Goal: Task Accomplishment & Management: Manage account settings

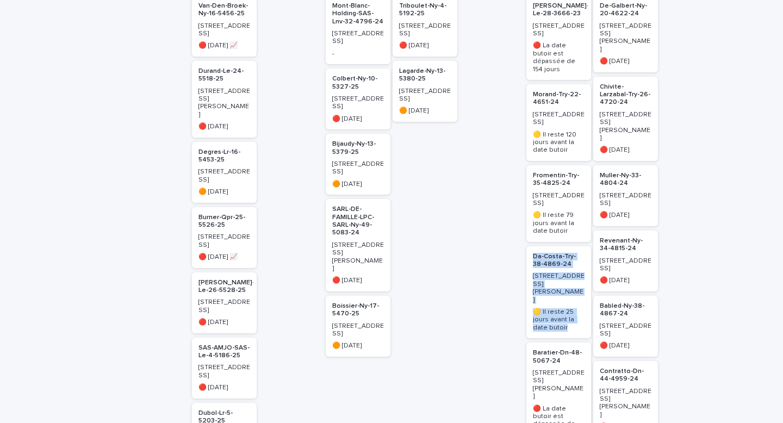
scroll to position [222, 0]
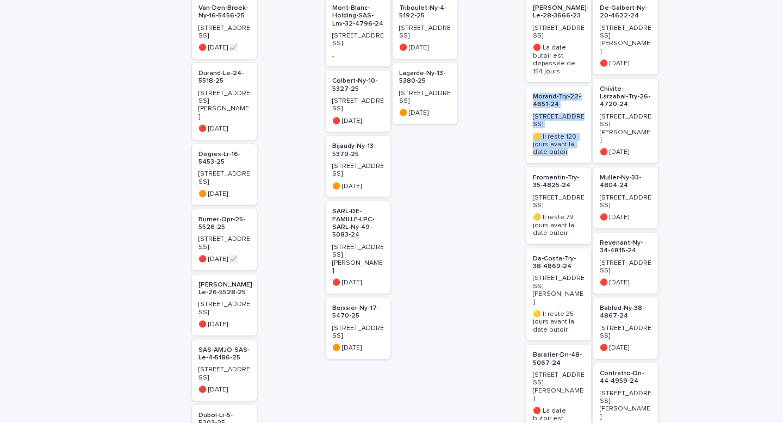
click at [553, 174] on p "Fromentin-Try-35-4825-24" at bounding box center [559, 182] width 52 height 16
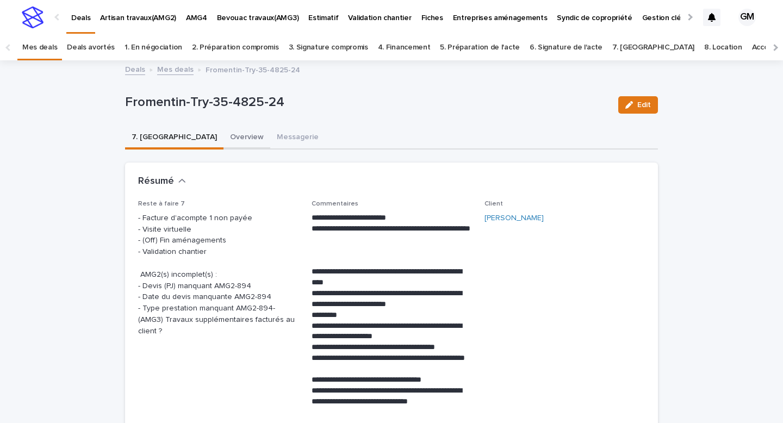
click at [223, 137] on button "Overview" at bounding box center [246, 138] width 47 height 23
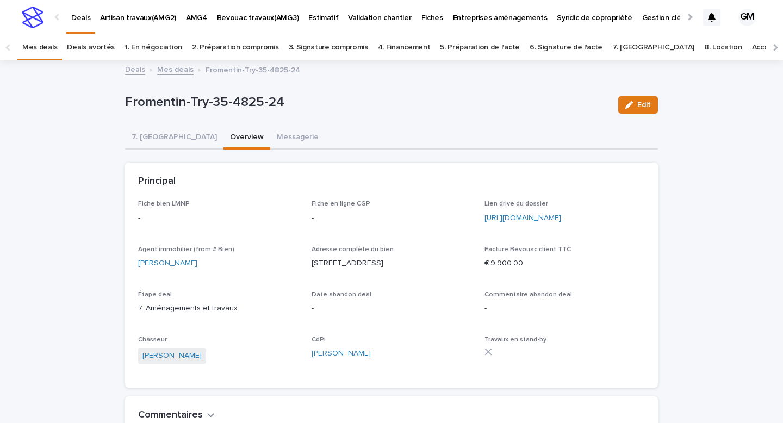
click at [498, 220] on link "https://drive.google.com/drive/folders/1NrOLBuHEzpGfATcL-uJlMyEfhiq4seUJ" at bounding box center [522, 218] width 77 height 8
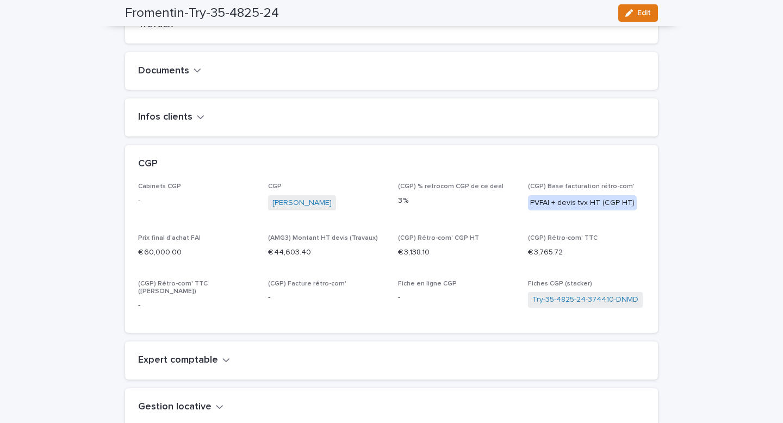
scroll to position [487, 0]
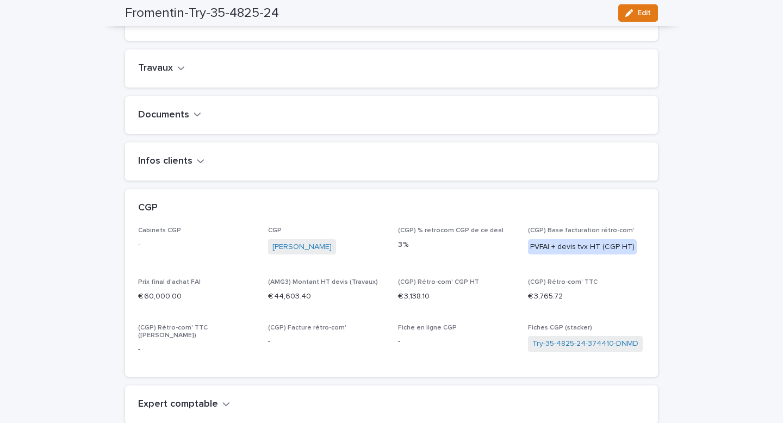
click at [177, 73] on icon "button" at bounding box center [181, 68] width 8 height 10
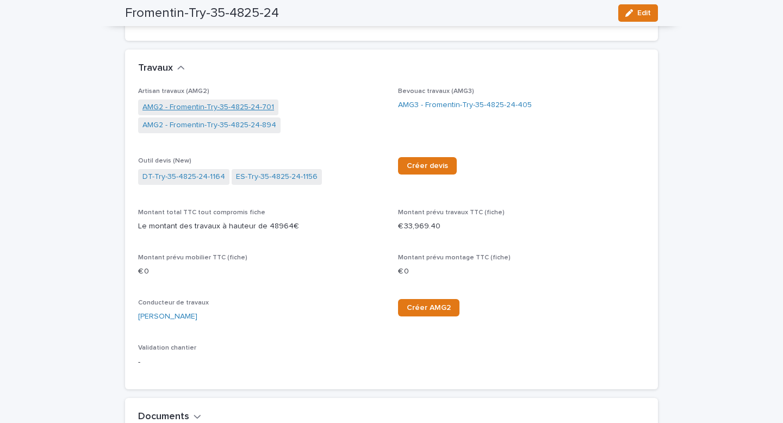
click at [189, 113] on link "AMG2 - Fromentin-Try-35-4825-24-701" at bounding box center [208, 107] width 132 height 11
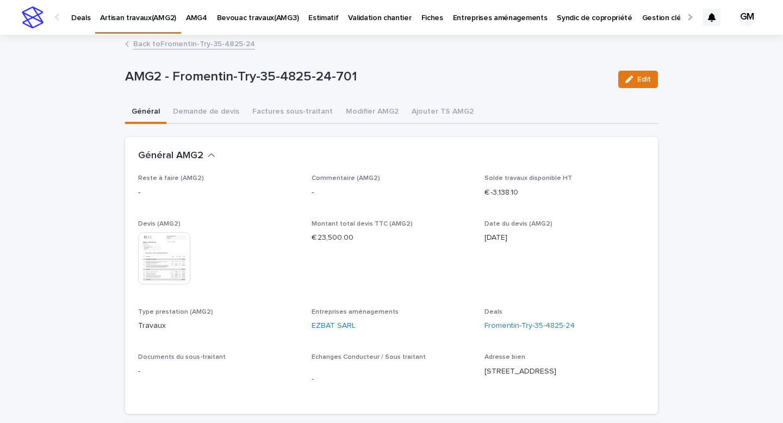
scroll to position [15, 0]
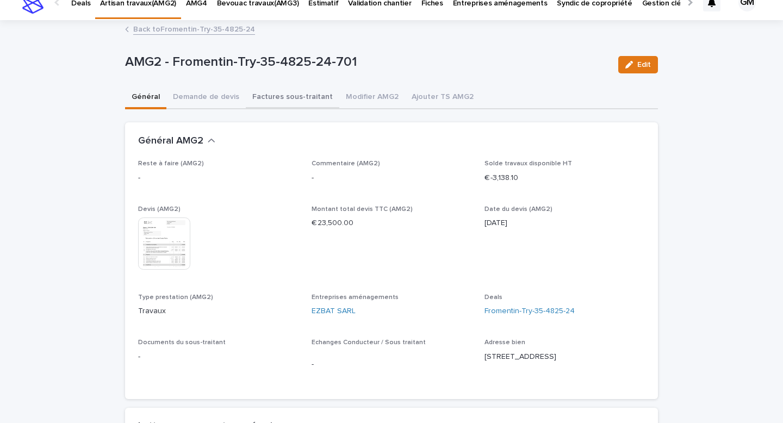
click at [306, 98] on div "**********" at bounding box center [391, 369] width 533 height 697
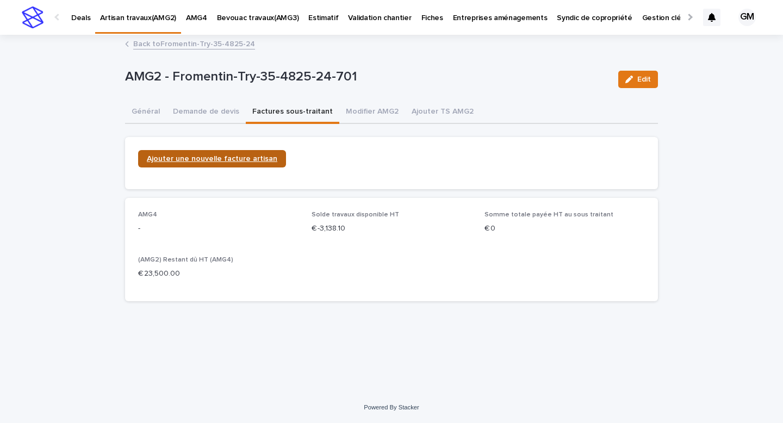
click at [236, 159] on span "Ajouter une nouvelle facture artisan" at bounding box center [212, 159] width 130 height 8
click at [178, 112] on button "Demande de devis" at bounding box center [205, 112] width 79 height 23
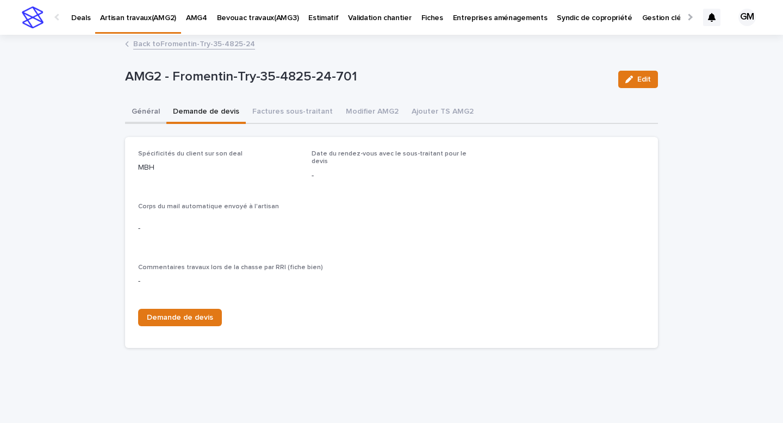
click at [151, 114] on button "Général" at bounding box center [145, 112] width 41 height 23
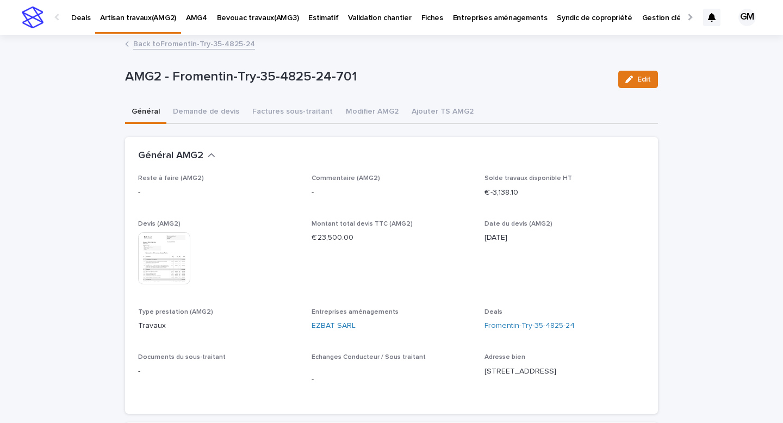
click at [178, 265] on img at bounding box center [164, 258] width 52 height 52
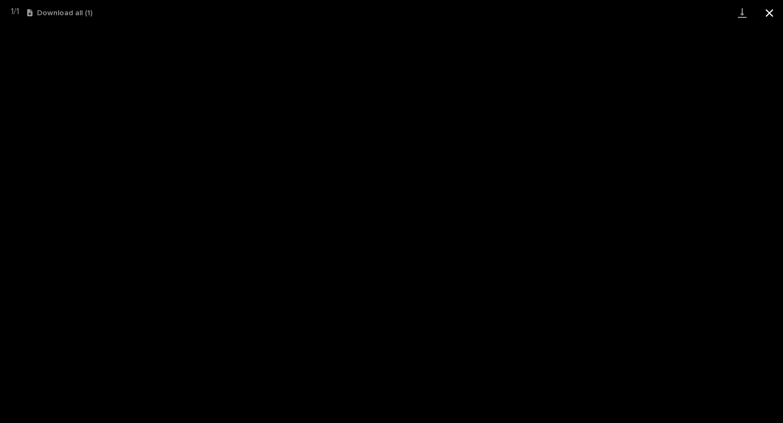
click at [772, 15] on button "Close gallery" at bounding box center [769, 13] width 27 height 26
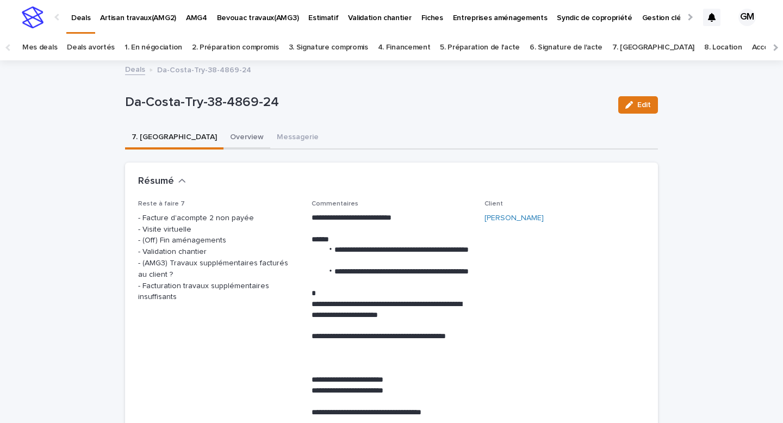
click at [223, 139] on button "Overview" at bounding box center [246, 138] width 47 height 23
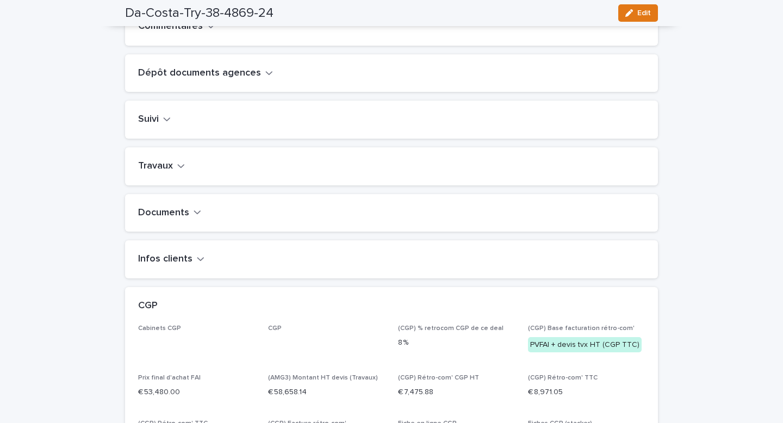
scroll to position [383, 0]
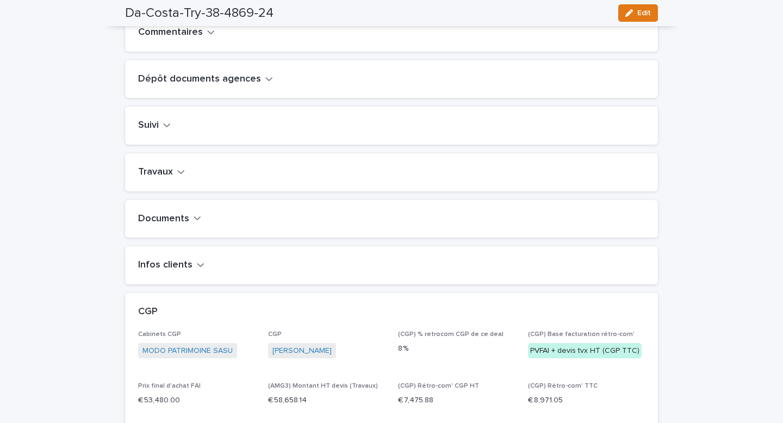
click at [177, 177] on icon "button" at bounding box center [181, 172] width 8 height 10
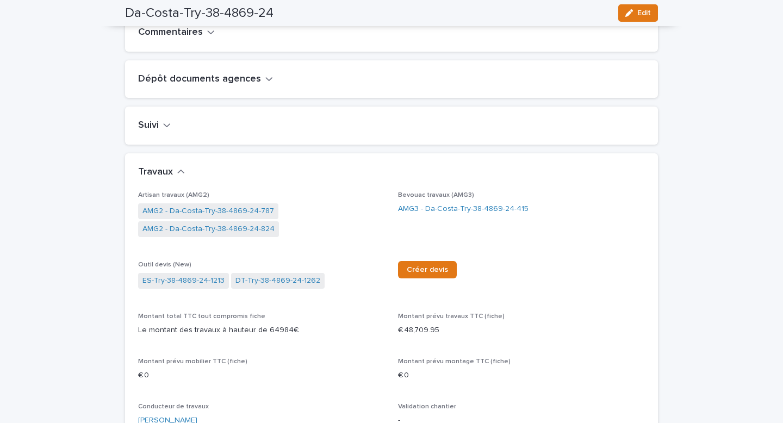
scroll to position [408, 0]
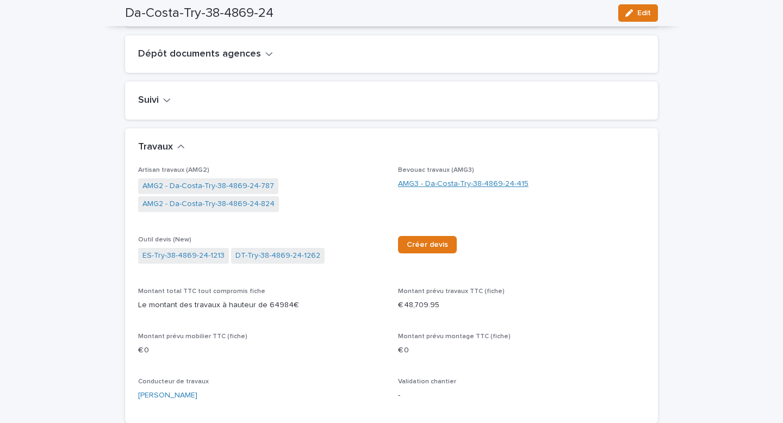
click at [403, 190] on link "AMG3 - Da-Costa-Try-38-4869-24-415" at bounding box center [463, 183] width 130 height 11
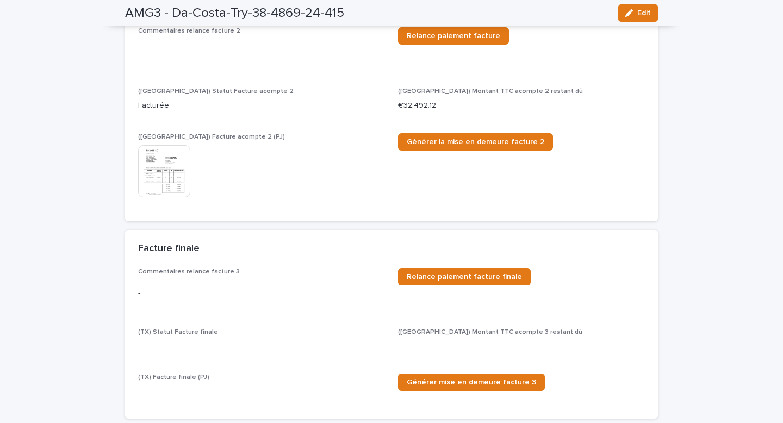
scroll to position [11, 0]
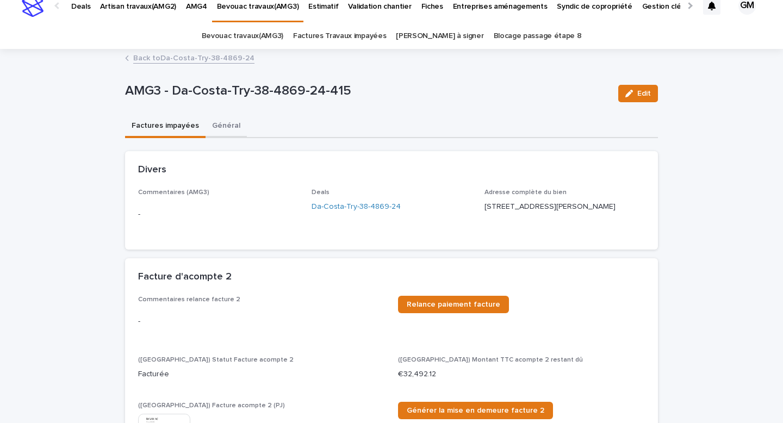
click at [224, 124] on button "Général" at bounding box center [225, 126] width 41 height 23
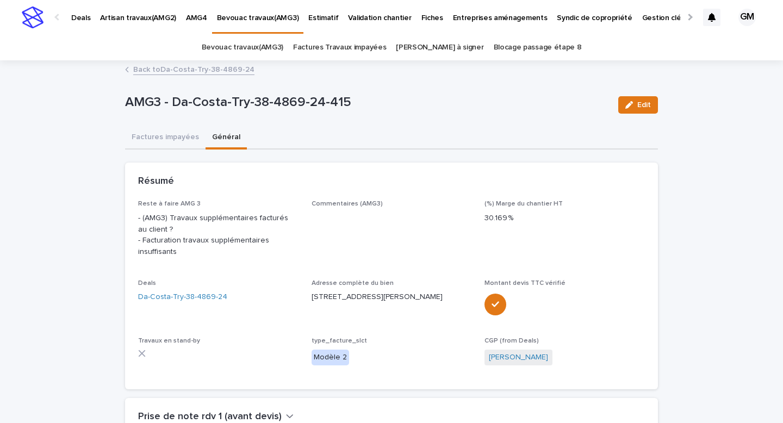
click at [197, 70] on link "Back to Da-Costa-Try-38-4869-24" at bounding box center [193, 69] width 121 height 13
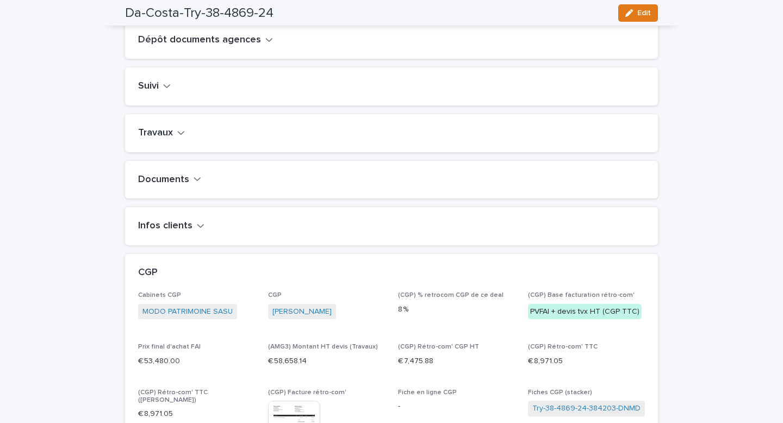
scroll to position [462, 0]
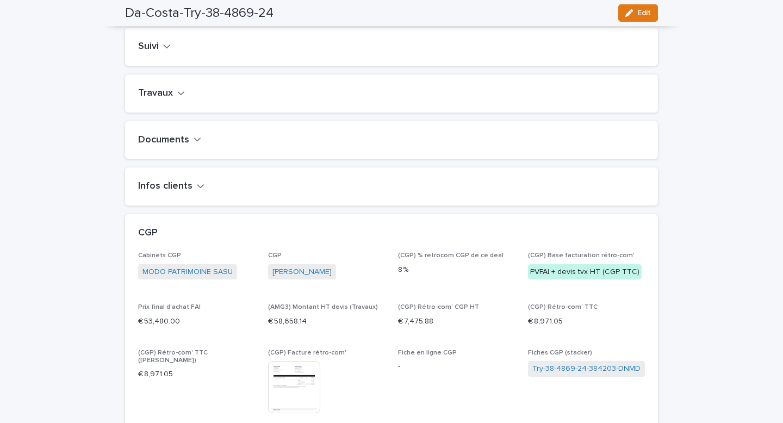
click at [171, 99] on h2 "Travaux" at bounding box center [155, 94] width 35 height 12
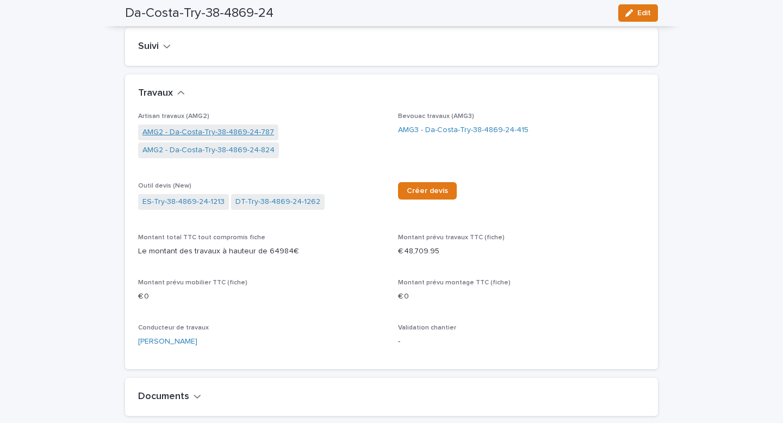
click at [173, 138] on link "AMG2 - Da-Costa-Try-38-4869-24-787" at bounding box center [208, 132] width 132 height 11
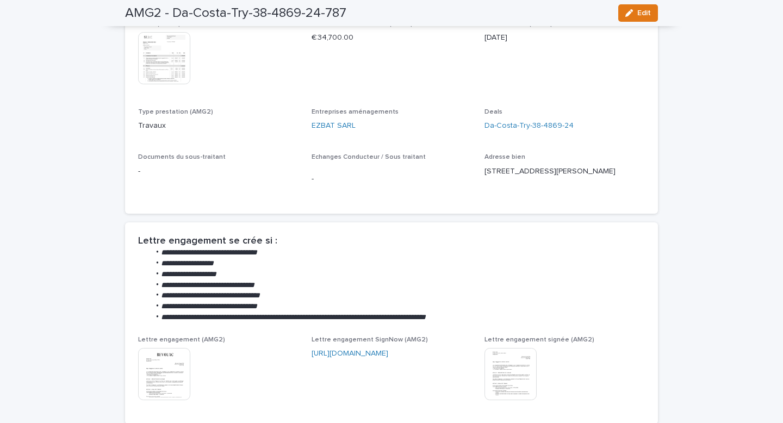
scroll to position [24, 0]
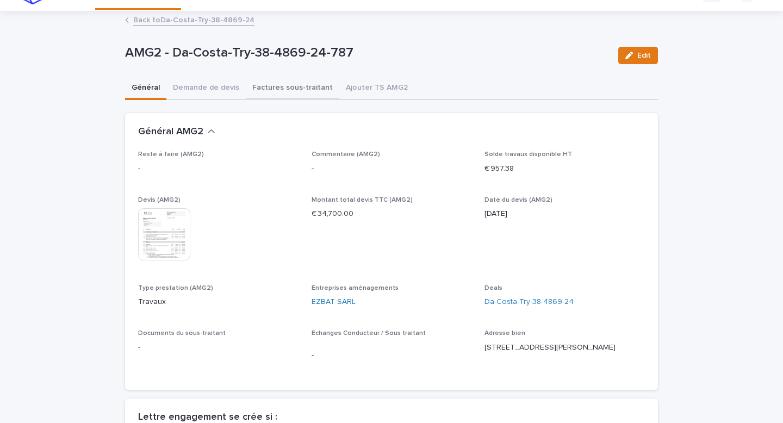
click at [269, 83] on button "Factures sous-traitant" at bounding box center [293, 88] width 94 height 23
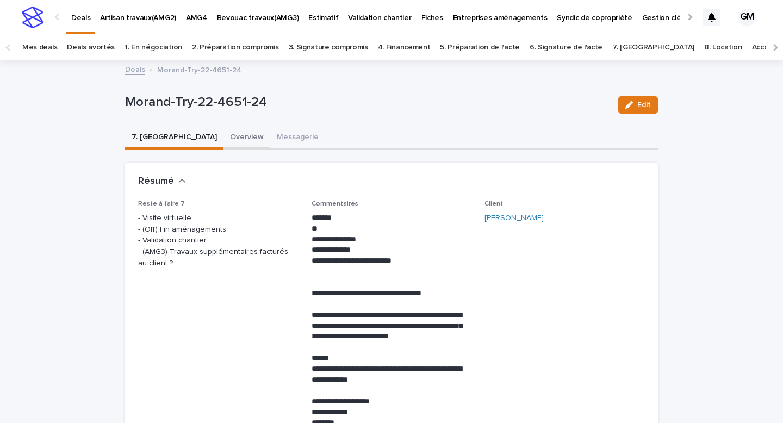
click at [223, 136] on button "Overview" at bounding box center [246, 138] width 47 height 23
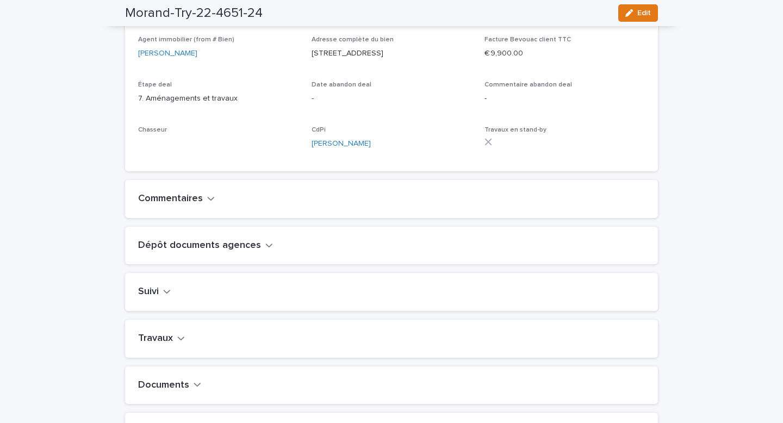
scroll to position [287, 0]
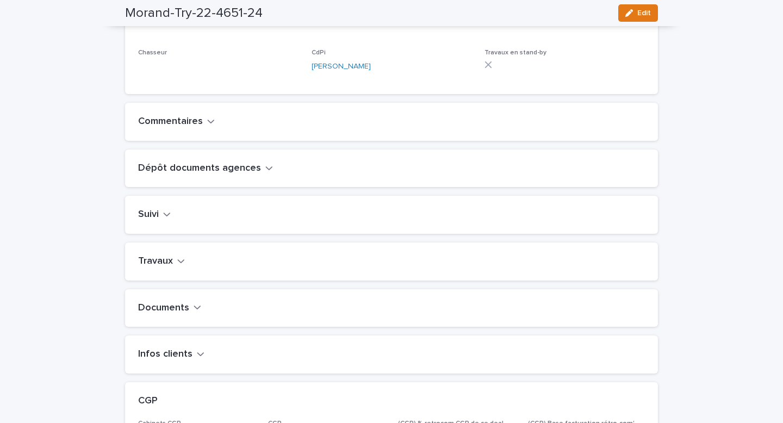
click at [178, 263] on icon "button" at bounding box center [181, 261] width 7 height 4
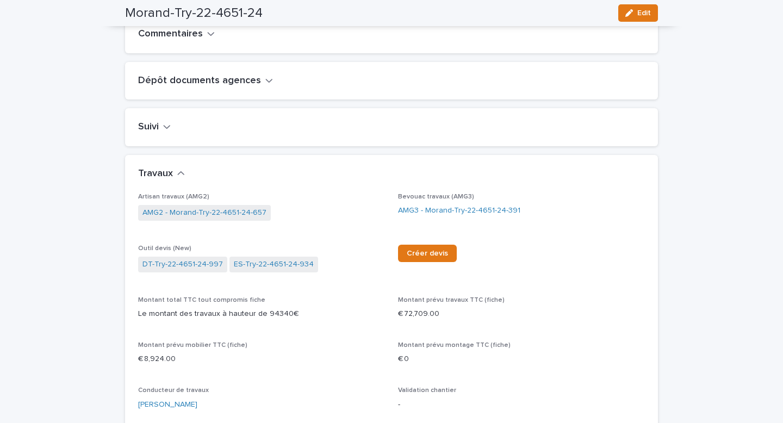
scroll to position [382, 0]
click at [202, 218] on link "AMG2 - Morand-Try-22-4651-24-657" at bounding box center [204, 212] width 124 height 11
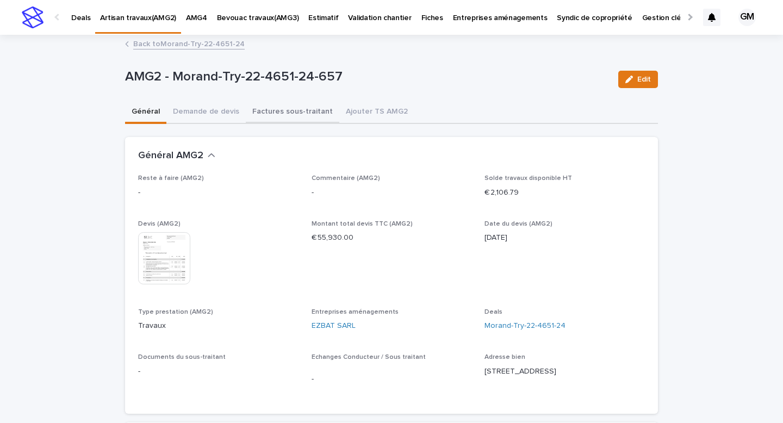
click at [266, 109] on button "Factures sous-traitant" at bounding box center [293, 112] width 94 height 23
